Goal: Information Seeking & Learning: Learn about a topic

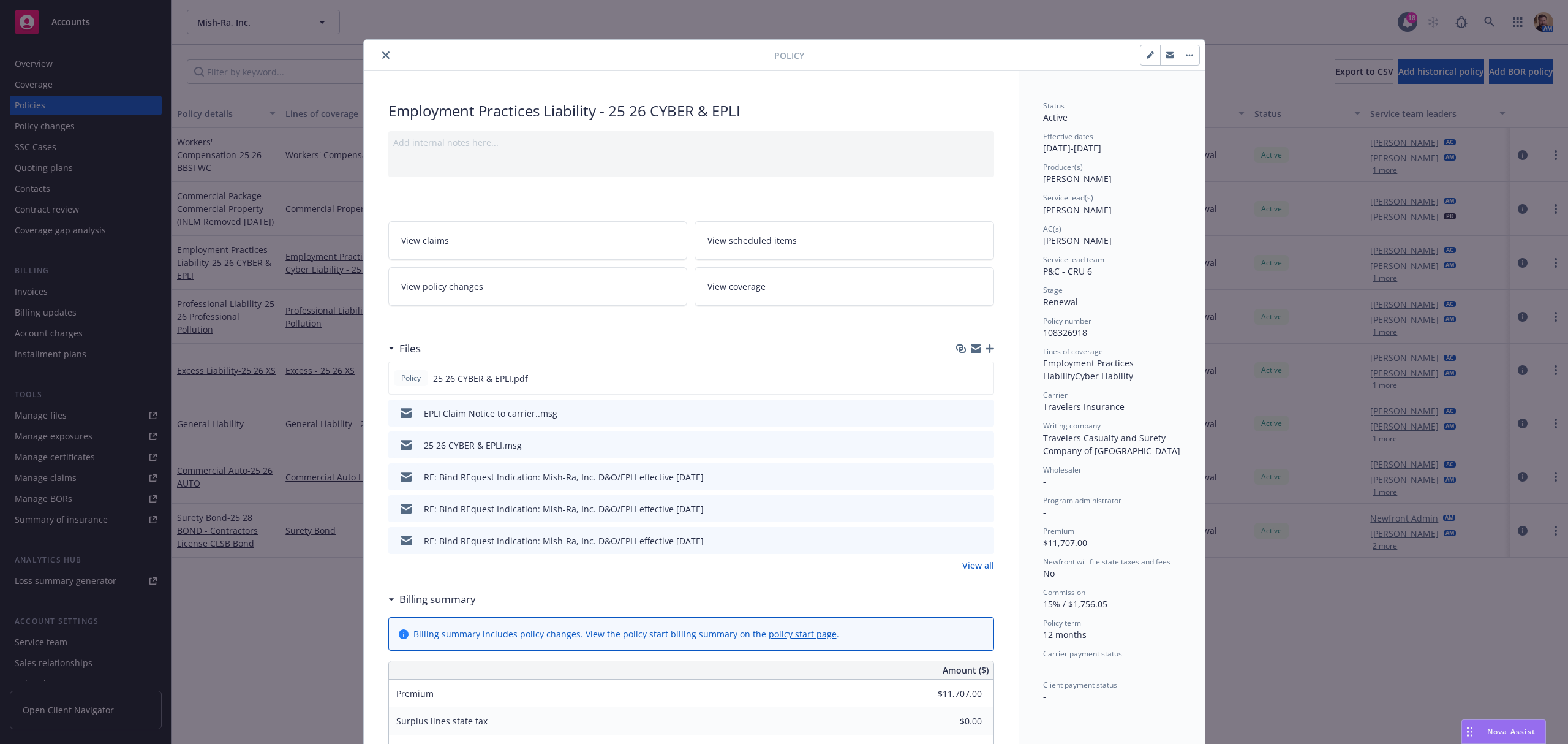
drag, startPoint x: 1498, startPoint y: 20, endPoint x: 1436, endPoint y: 22, distance: 62.0
click at [1497, 20] on div "Policy Employment Practices Liability - 25 26 CYBER & EPLI Add internal notes h…" at bounding box center [784, 372] width 1568 height 744
click at [375, 62] on div at bounding box center [572, 55] width 406 height 15
click at [382, 54] on icon "close" at bounding box center [386, 55] width 7 height 7
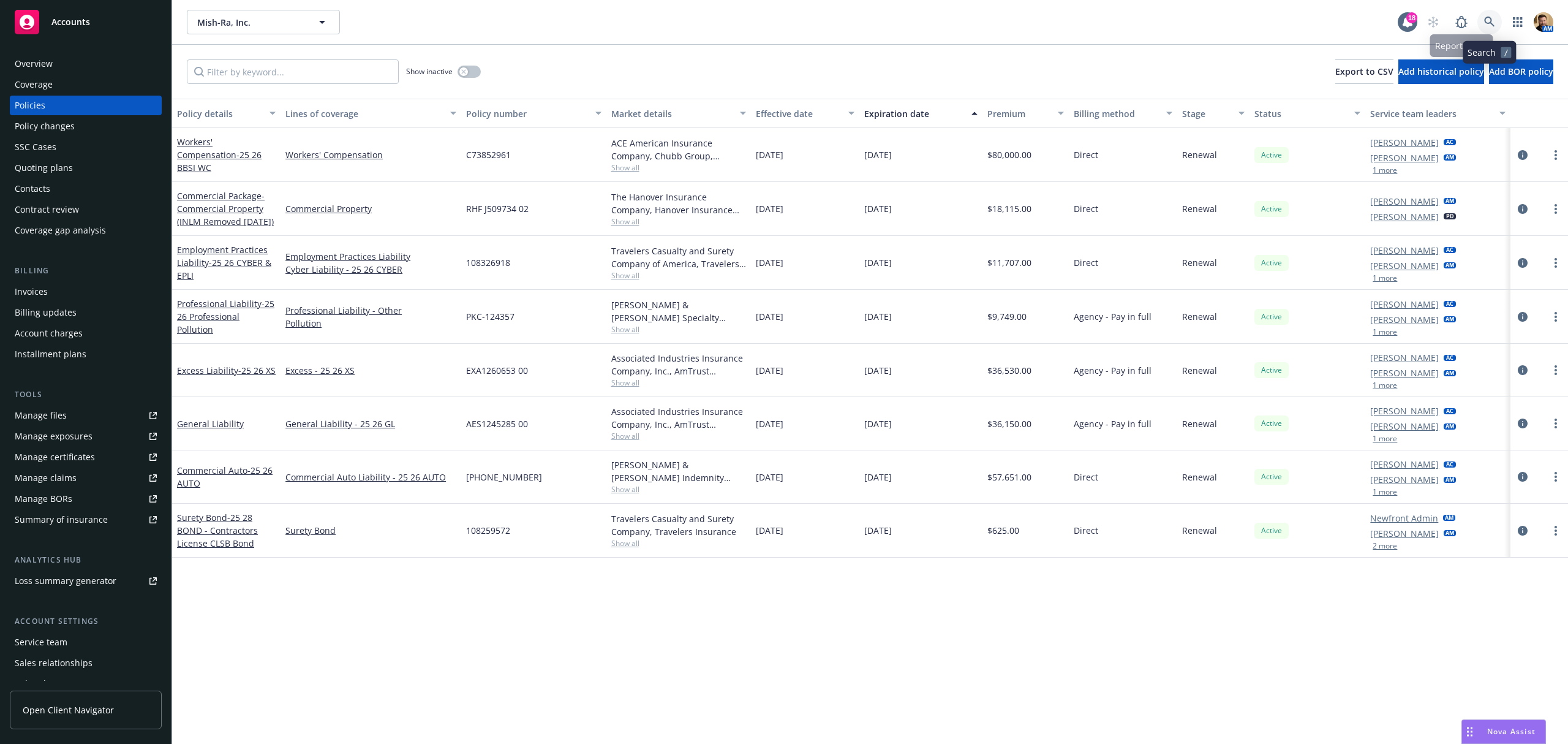
click at [1485, 11] on link at bounding box center [1490, 22] width 25 height 25
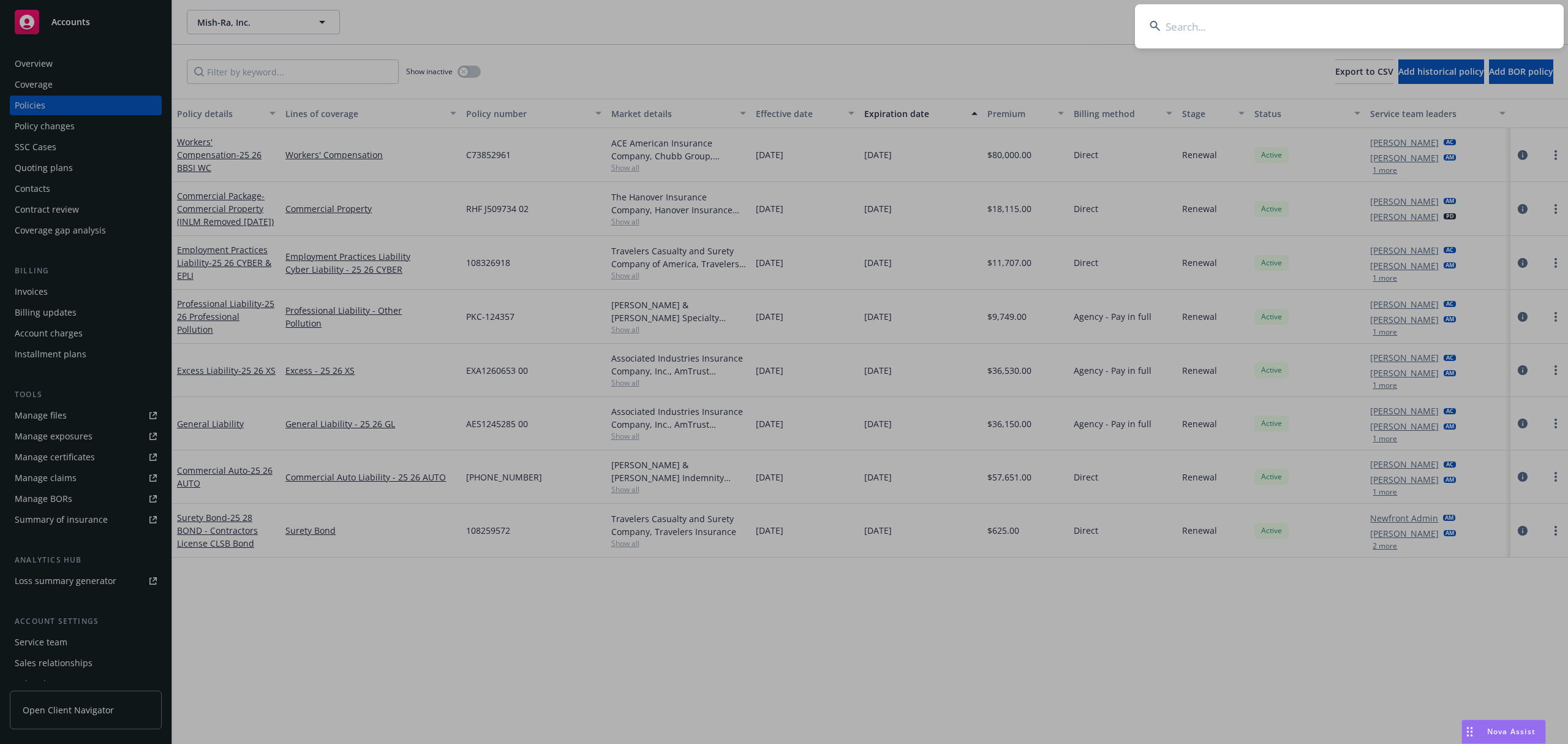
click at [1466, 28] on input at bounding box center [1349, 26] width 429 height 44
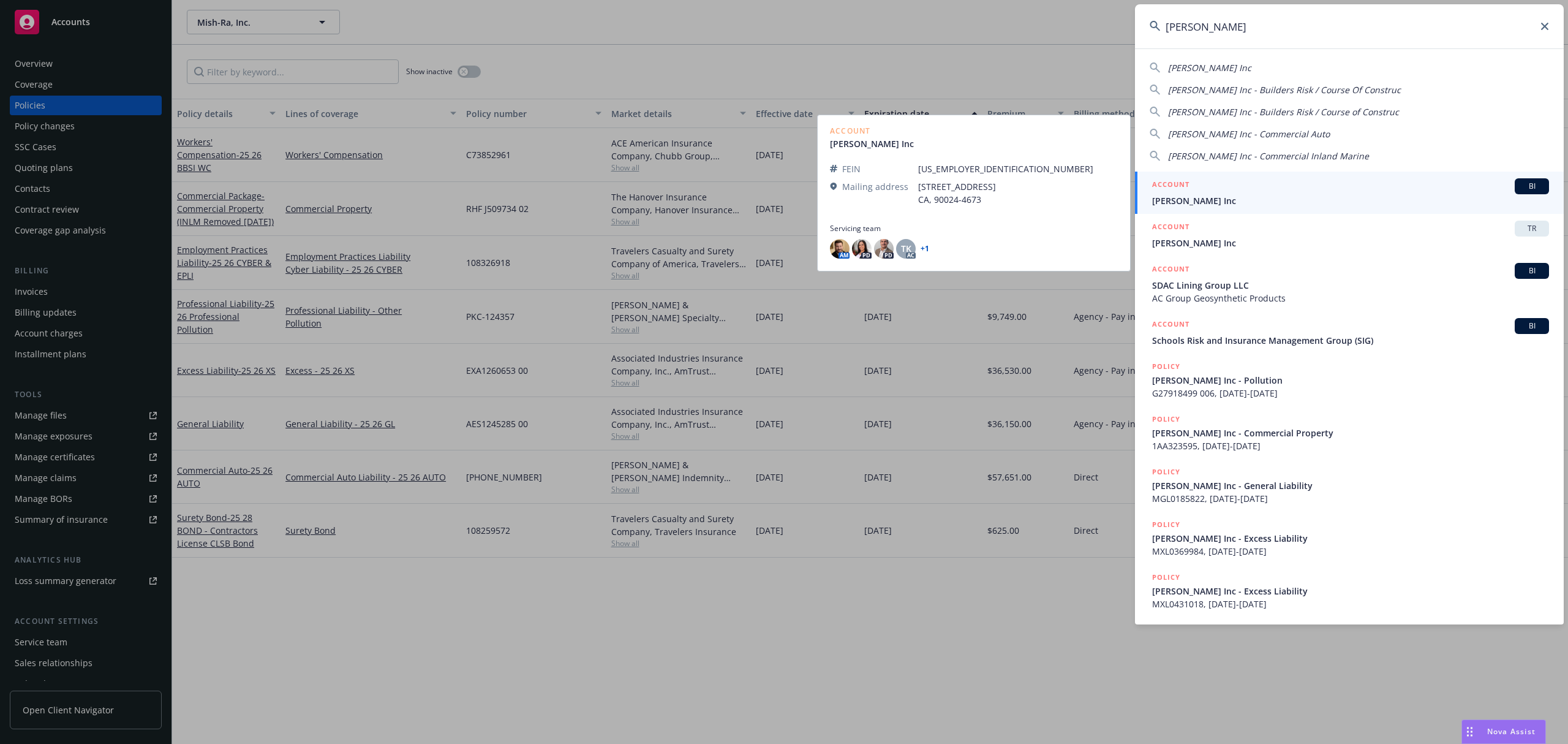
type input "[PERSON_NAME]"
click at [1176, 197] on span "[PERSON_NAME] Inc" at bounding box center [1351, 200] width 397 height 13
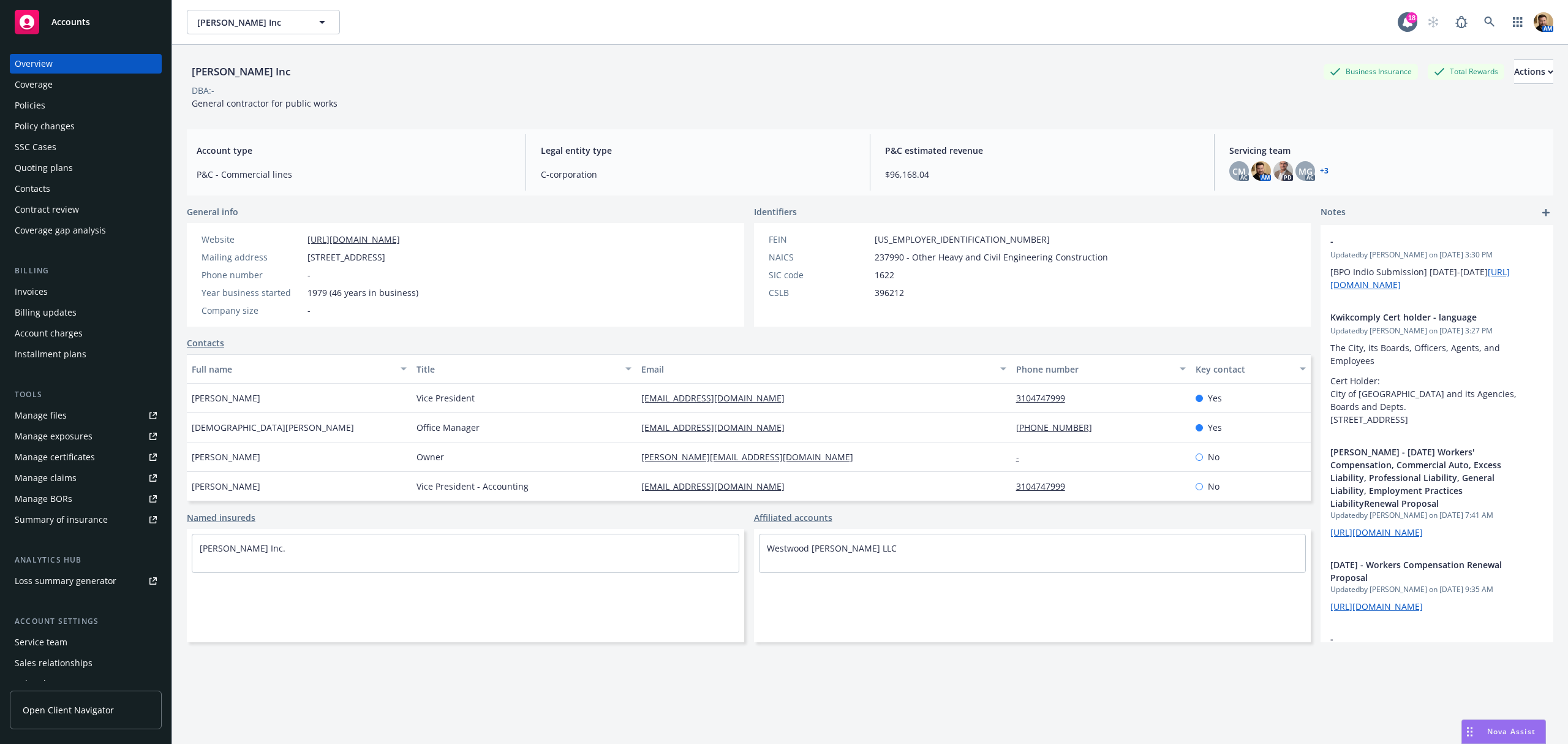
click at [62, 109] on div "Policies" at bounding box center [85, 105] width 142 height 20
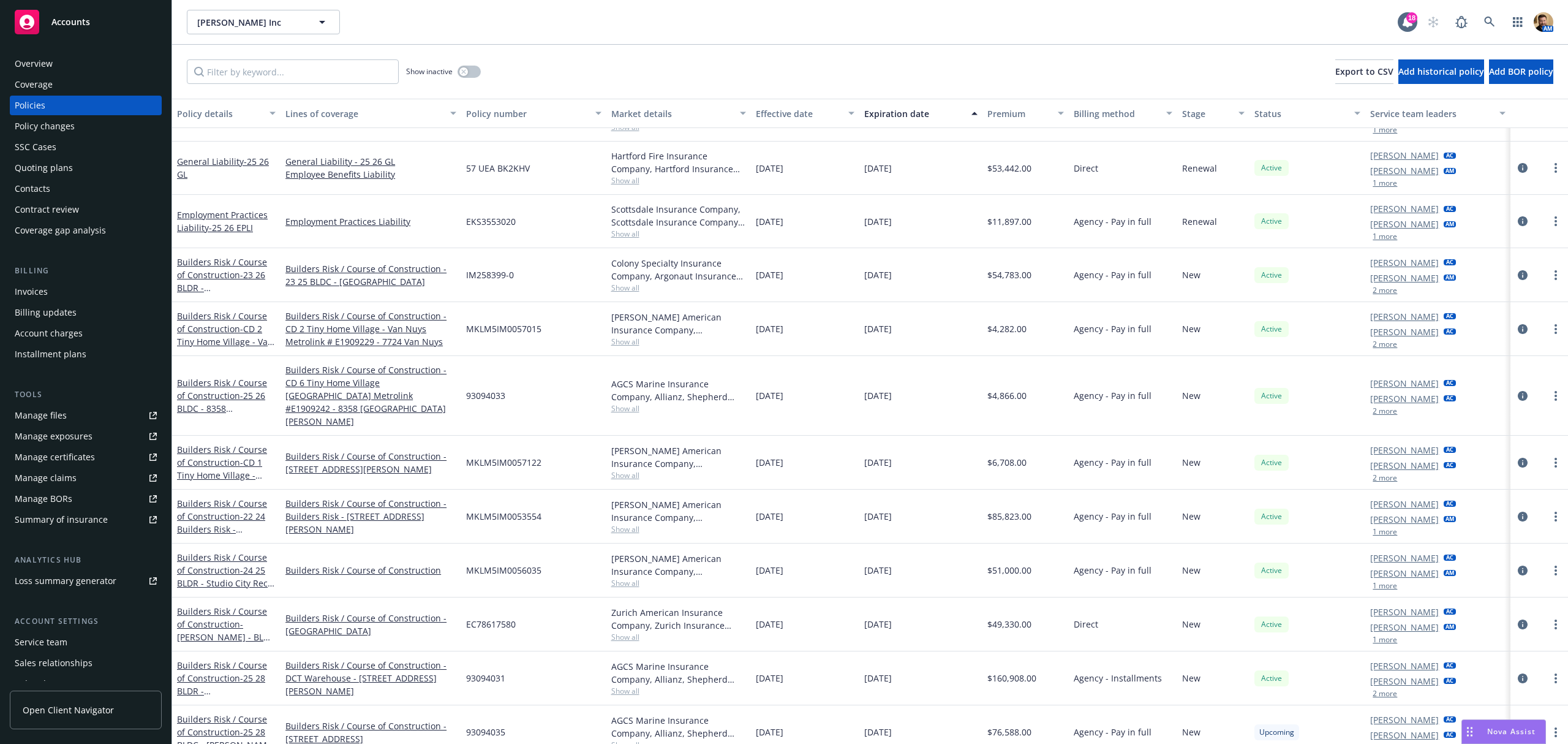
scroll to position [290, 0]
click at [1518, 727] on icon "circleInformation" at bounding box center [1523, 732] width 10 height 10
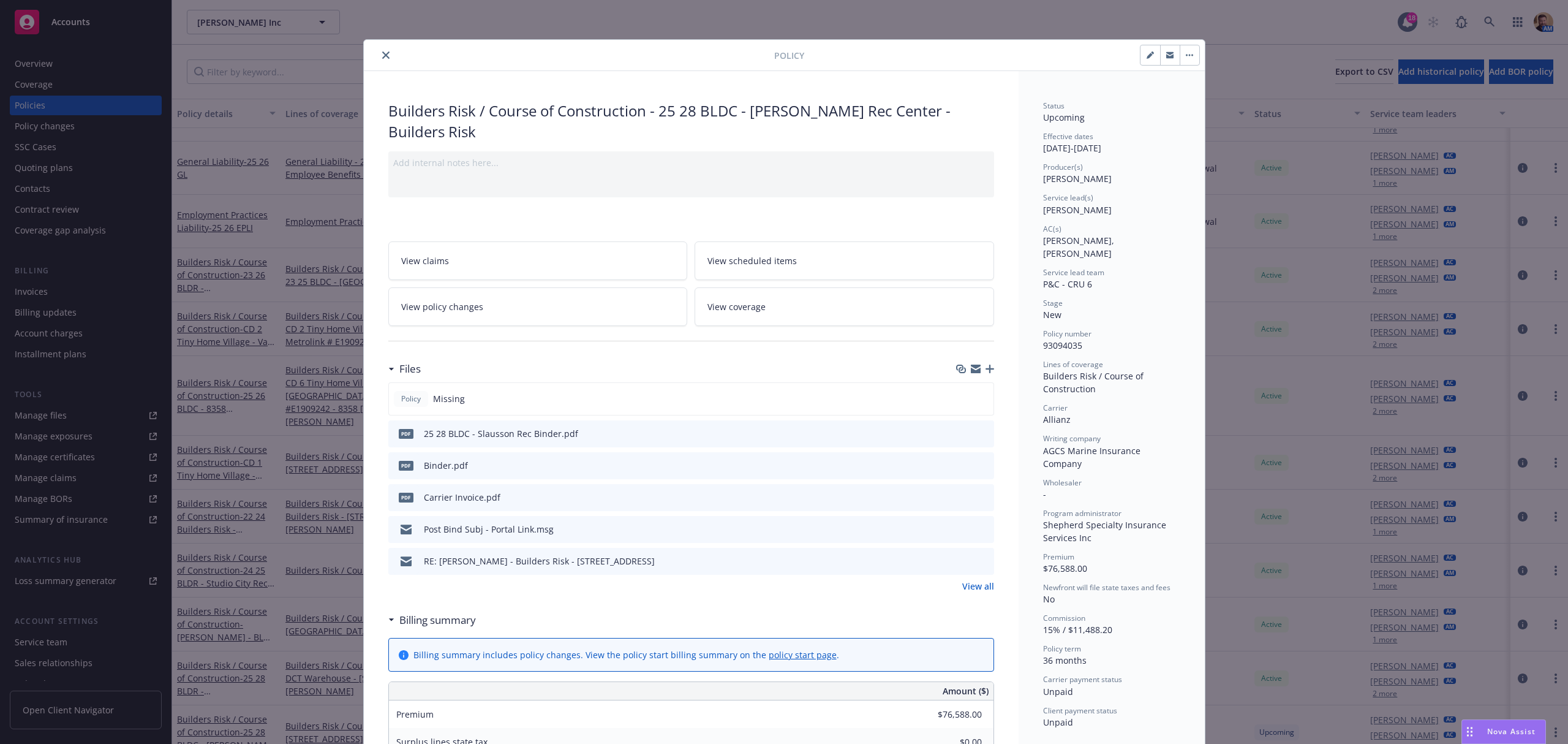
click at [977, 556] on icon "preview file" at bounding box center [982, 560] width 11 height 8
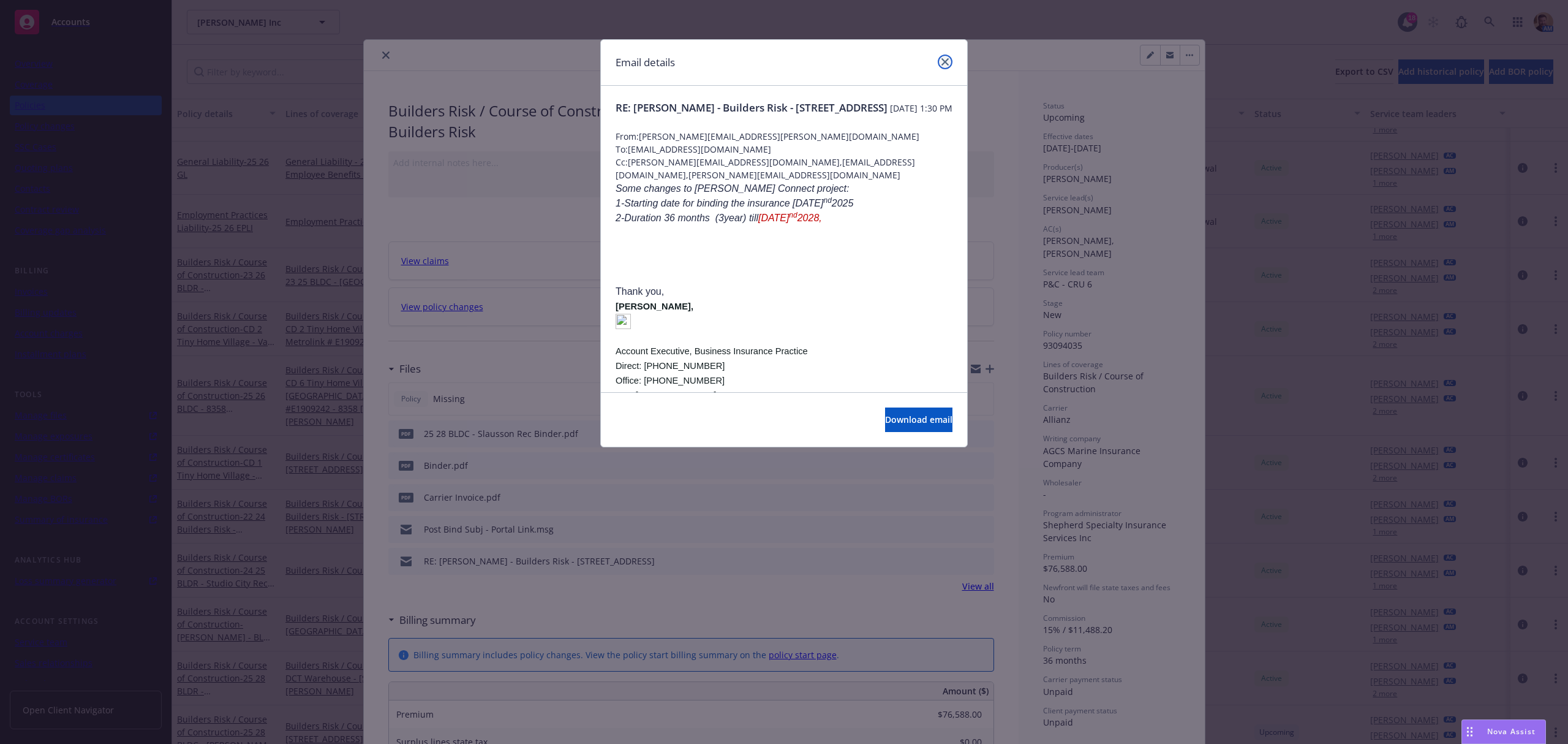
click at [942, 59] on icon "close" at bounding box center [945, 61] width 7 height 7
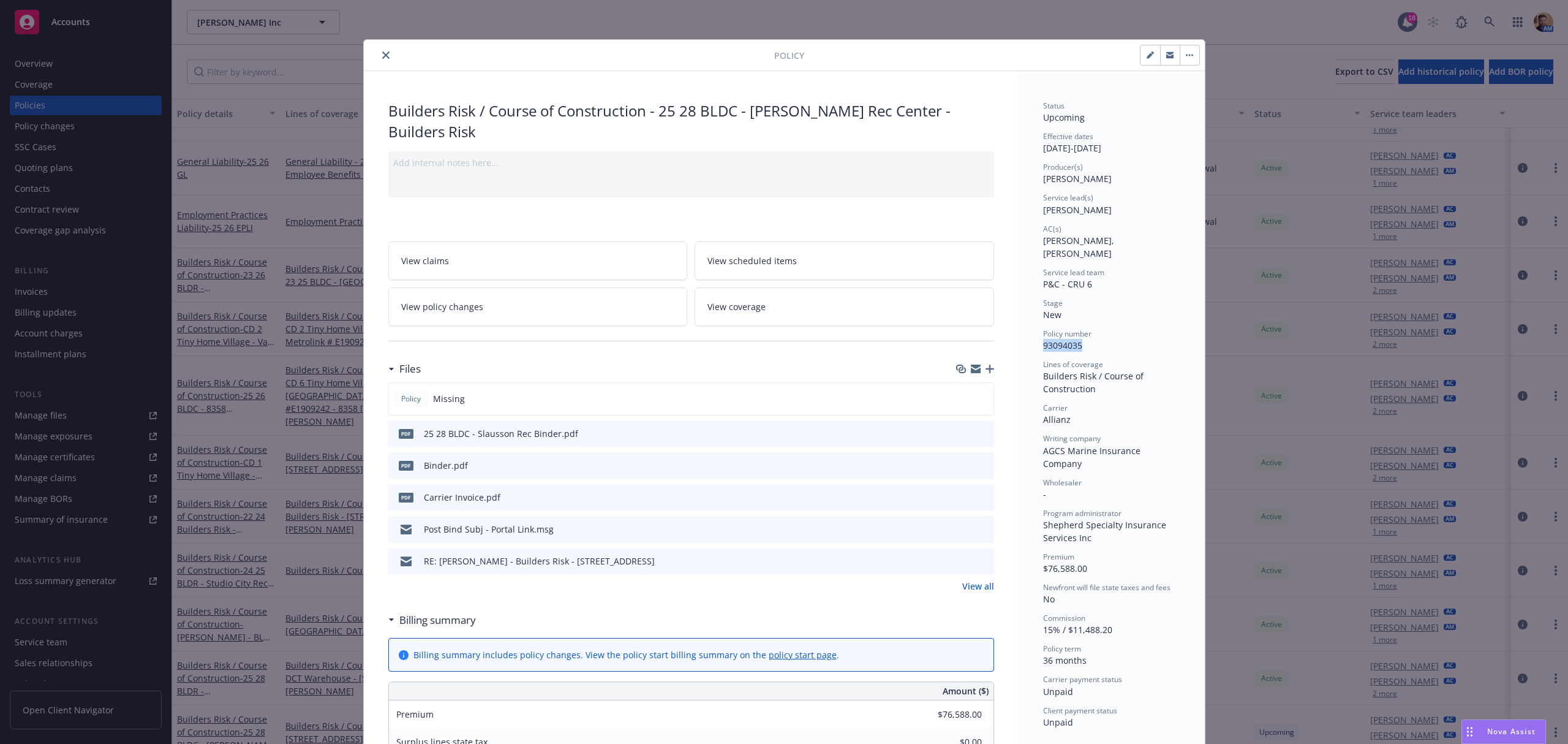
drag, startPoint x: 1078, startPoint y: 334, endPoint x: 1030, endPoint y: 329, distance: 48.3
click at [1030, 329] on div "Status Upcoming Effective dates [DATE] - [DATE] Producer(s) [PERSON_NAME] Servi…" at bounding box center [1111, 746] width 186 height 1350
copy span "93094035"
click at [1160, 57] on button "button" at bounding box center [1170, 55] width 20 height 20
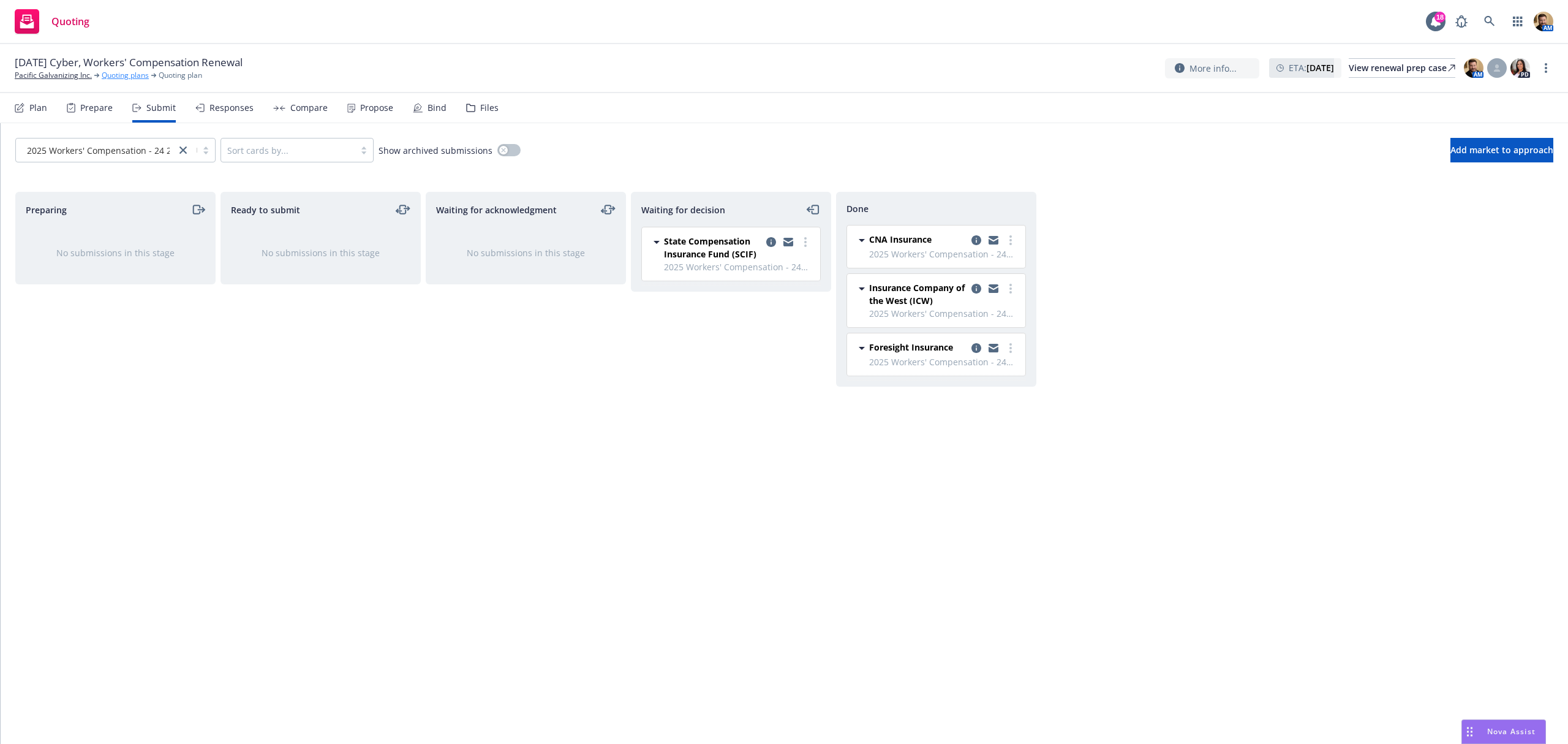
click at [130, 76] on link "Quoting plans" at bounding box center [125, 76] width 47 height 11
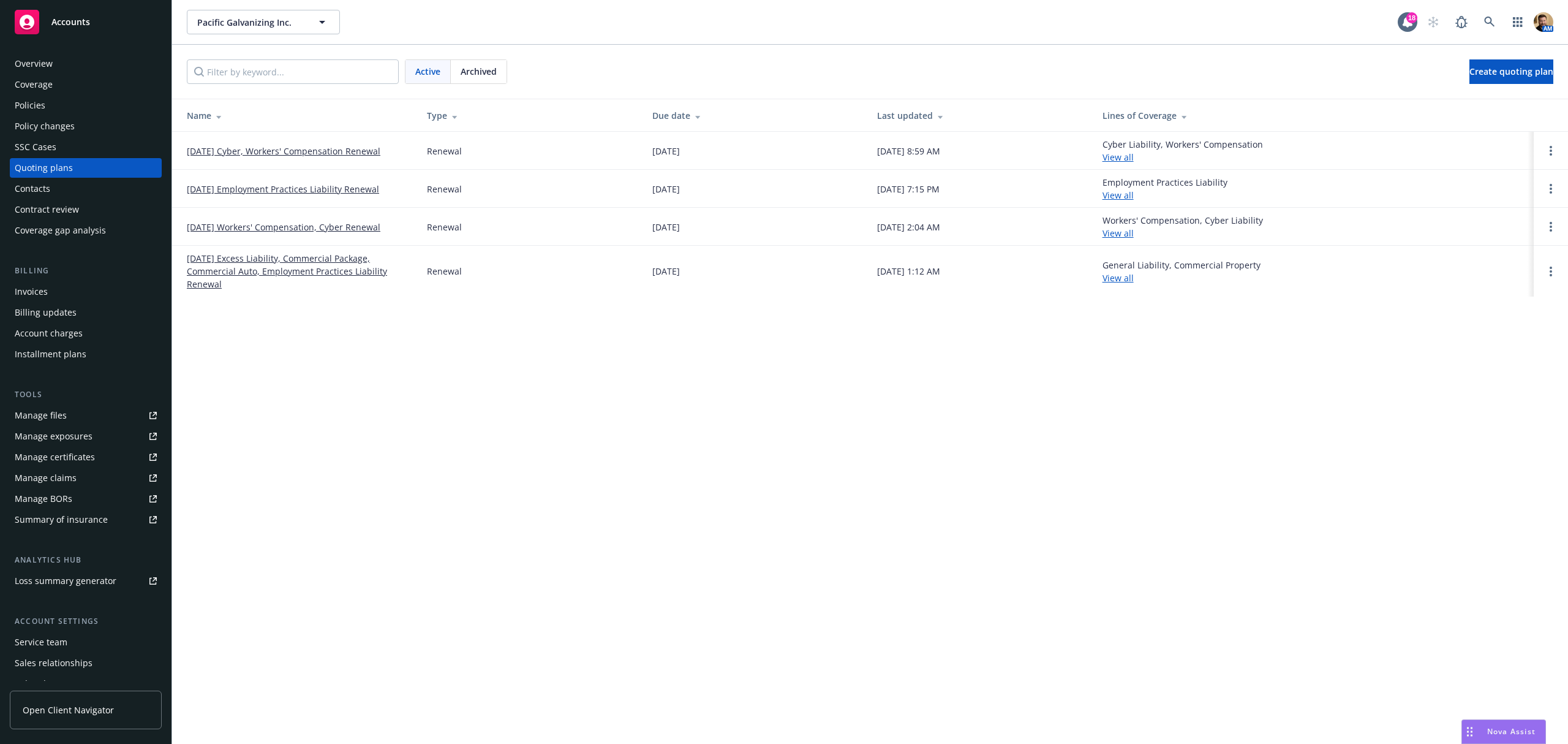
click at [25, 184] on div "Contacts" at bounding box center [32, 188] width 35 height 20
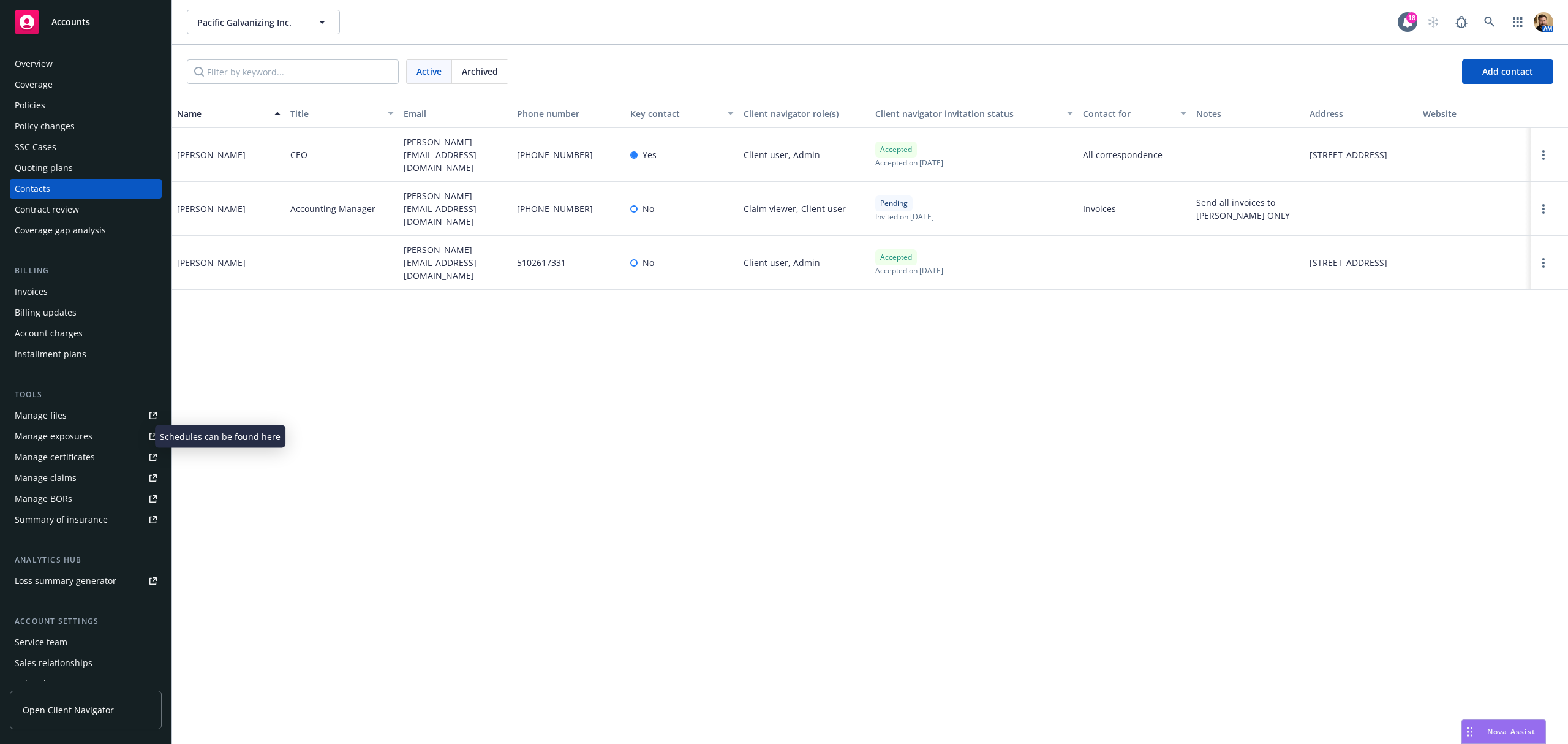
click at [58, 431] on div "Manage exposures" at bounding box center [54, 436] width 78 height 20
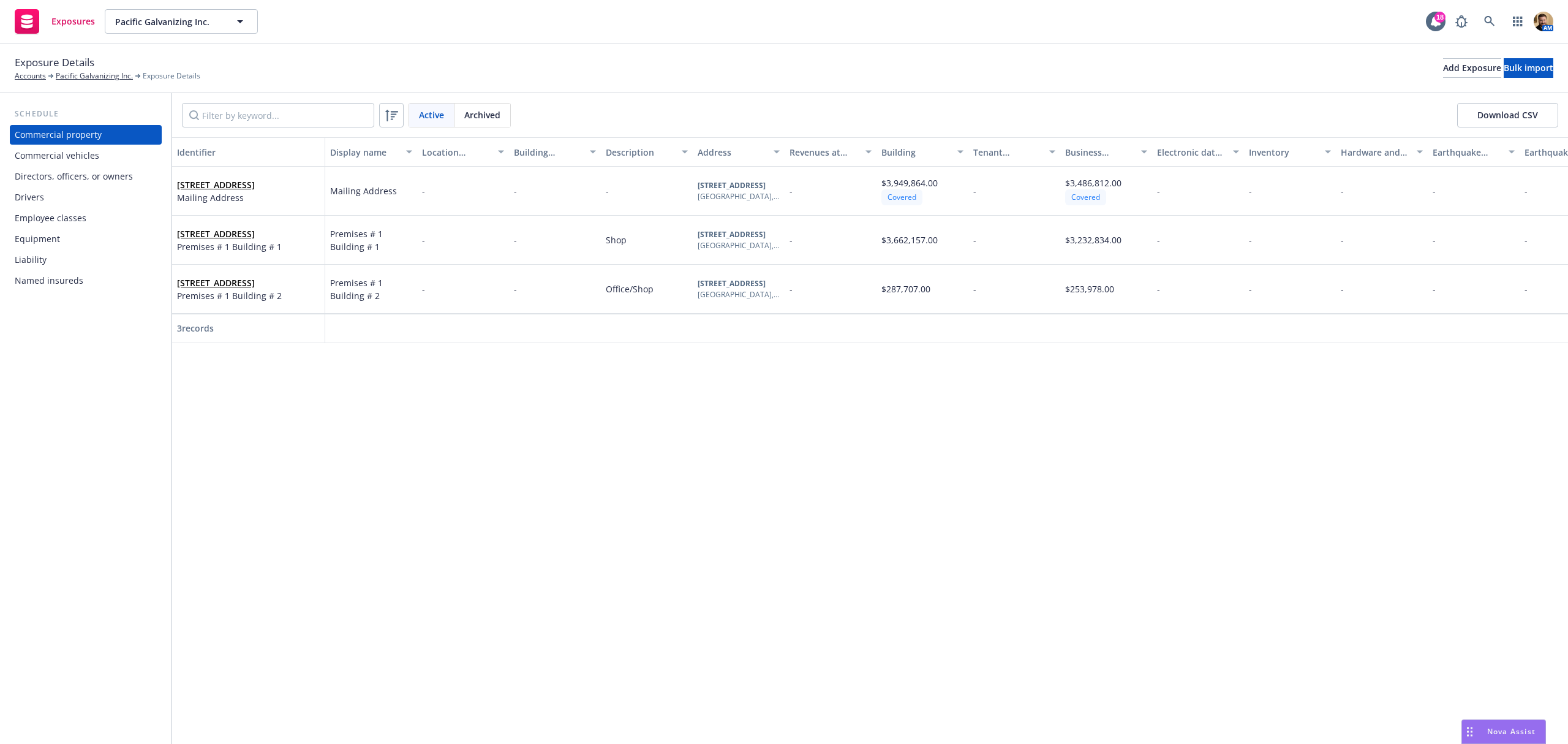
click at [69, 179] on div "Directors, officers, or owners" at bounding box center [74, 176] width 119 height 20
